Goal: Task Accomplishment & Management: Use online tool/utility

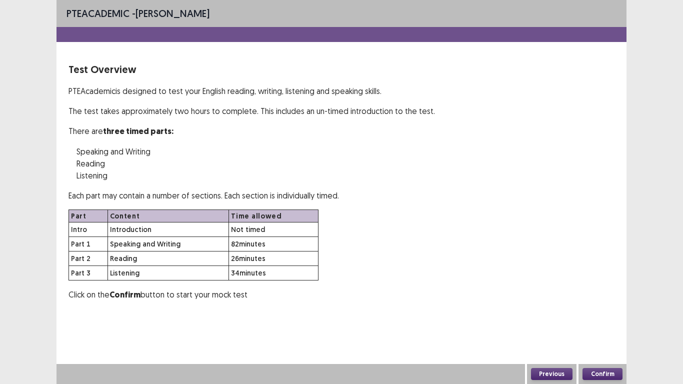
click at [35, 21] on div "PTE academic - [PERSON_NAME] Test Overview PTE Academic is designed to test you…" at bounding box center [341, 192] width 683 height 384
click at [548, 373] on button "Previous" at bounding box center [552, 374] width 42 height 12
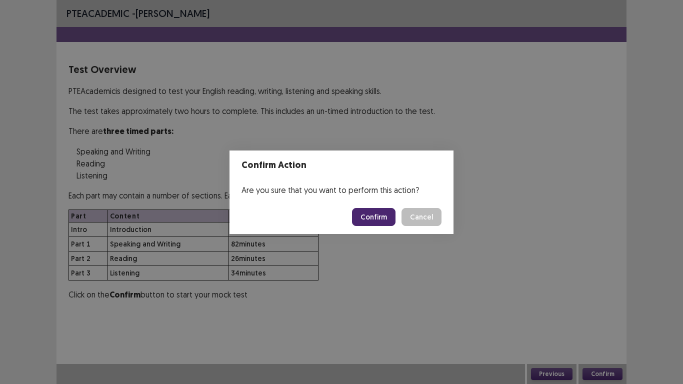
click at [369, 222] on button "Confirm" at bounding box center [374, 217] width 44 height 18
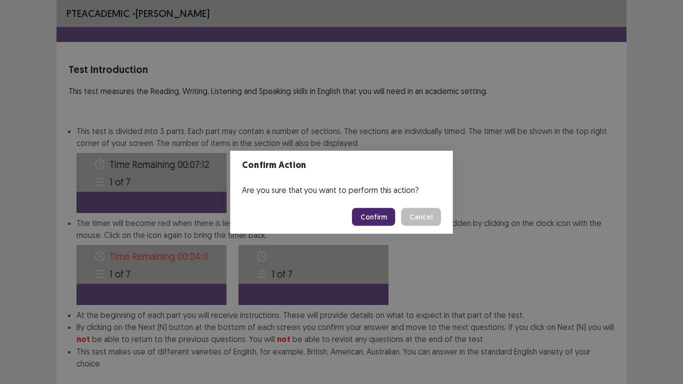
scroll to position [54, 0]
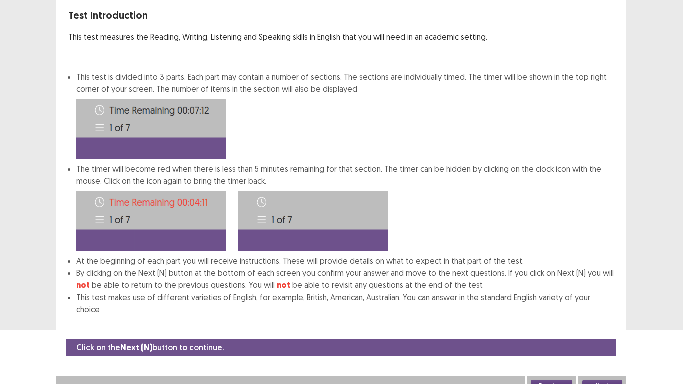
click at [555, 380] on button "Previous" at bounding box center [552, 386] width 42 height 12
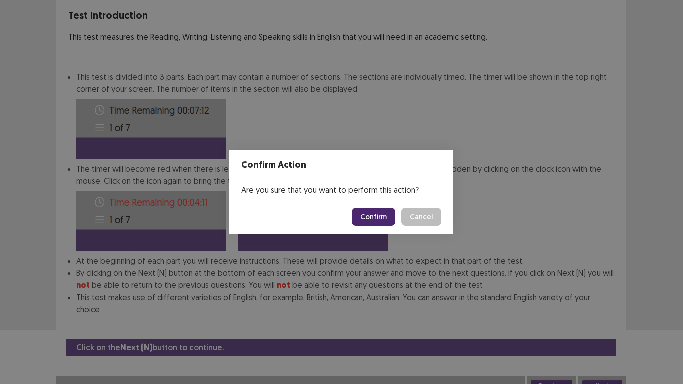
click at [378, 210] on button "Confirm" at bounding box center [374, 217] width 44 height 18
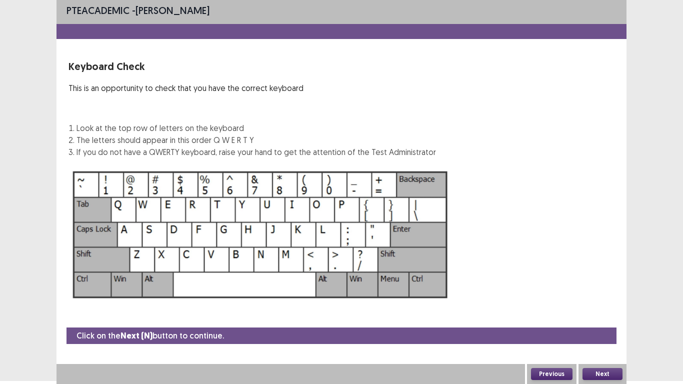
scroll to position [3, 0]
click at [552, 373] on button "Previous" at bounding box center [552, 374] width 42 height 12
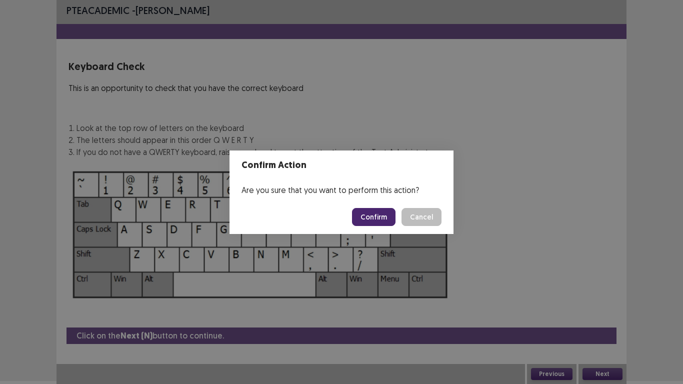
click at [383, 213] on button "Confirm" at bounding box center [374, 217] width 44 height 18
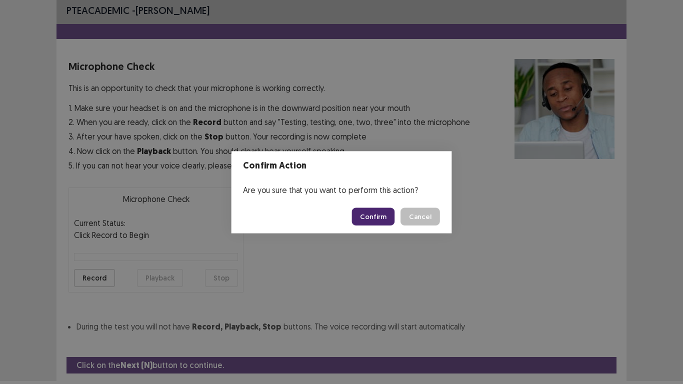
scroll to position [33, 0]
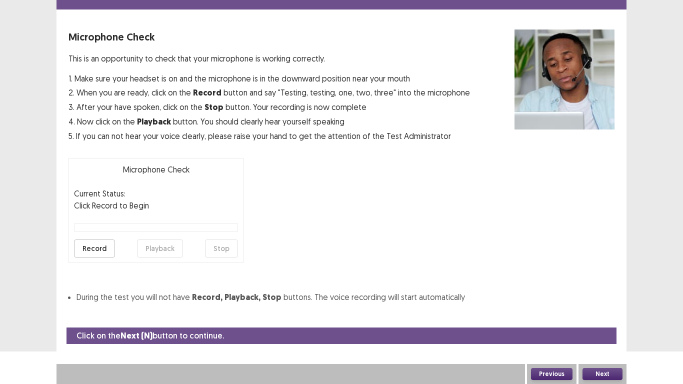
click at [544, 371] on button "Previous" at bounding box center [552, 374] width 42 height 12
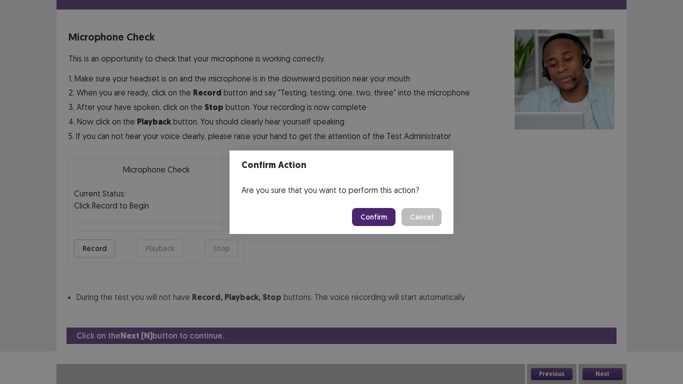
click at [380, 213] on button "Confirm" at bounding box center [374, 217] width 44 height 18
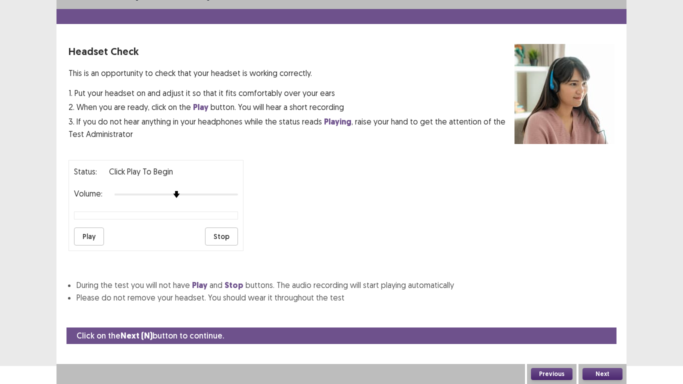
scroll to position [18, 0]
click at [547, 373] on button "Previous" at bounding box center [552, 374] width 42 height 12
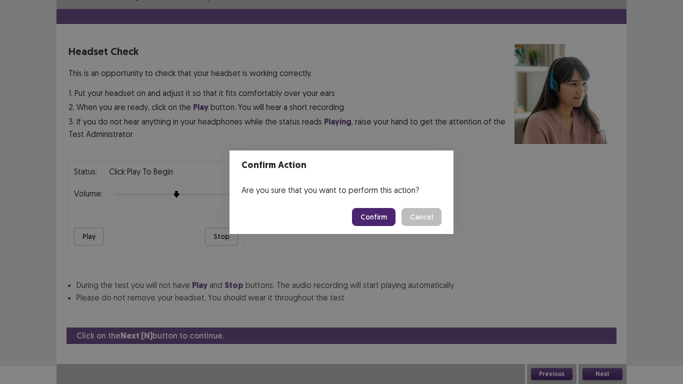
click at [382, 213] on button "Confirm" at bounding box center [374, 217] width 44 height 18
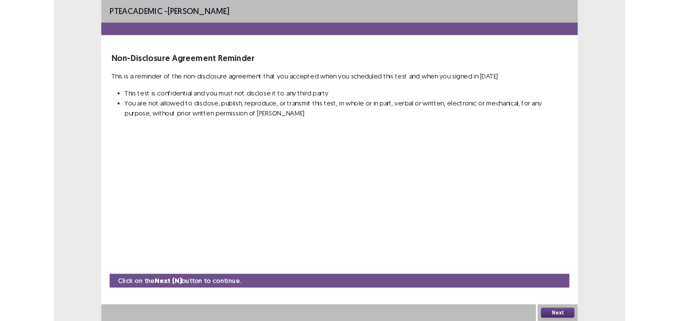
scroll to position [0, 0]
